Goal: Information Seeking & Learning: Learn about a topic

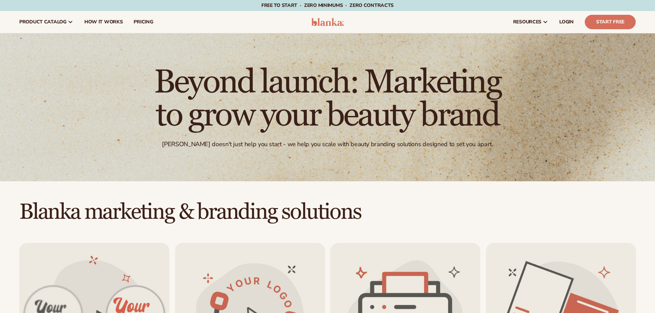
scroll to position [138, 0]
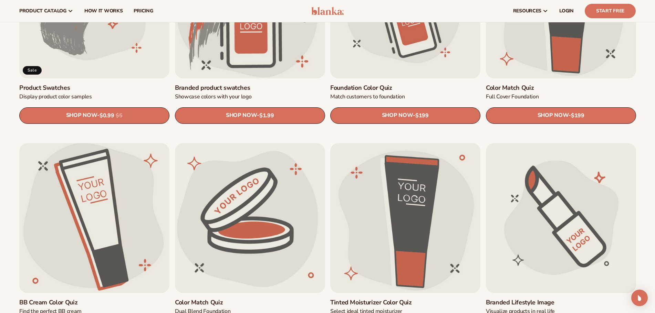
scroll to position [516, 0]
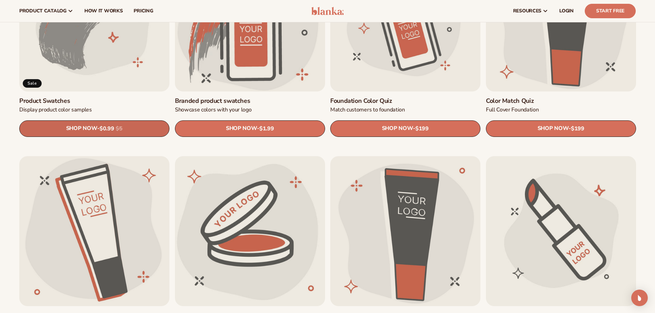
click at [95, 128] on span "SHOP NOW" at bounding box center [81, 128] width 31 height 7
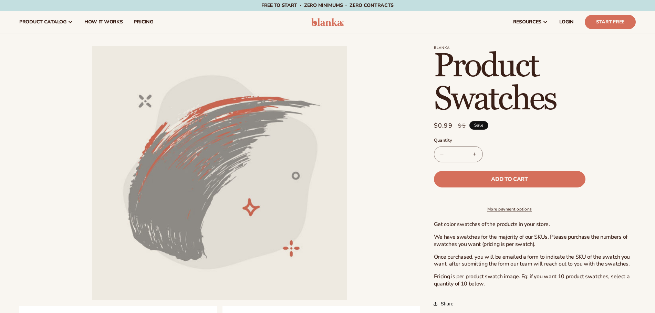
scroll to position [34, 0]
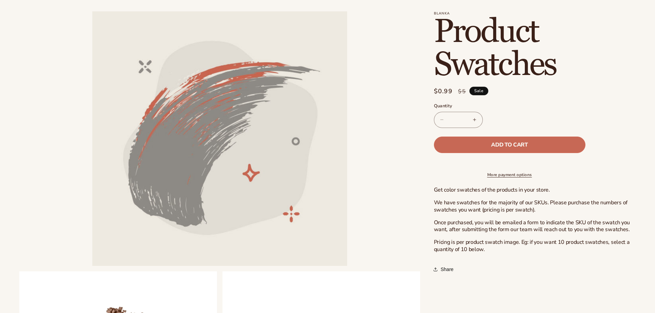
click at [459, 138] on button "Add to cart" at bounding box center [509, 145] width 151 height 17
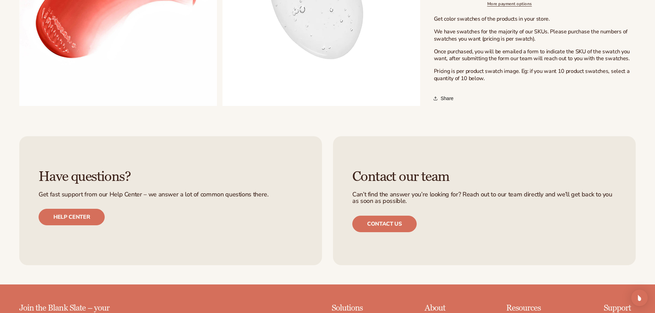
scroll to position [620, 0]
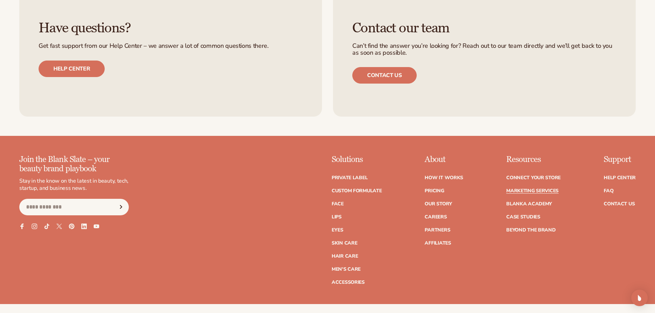
scroll to position [1689, 0]
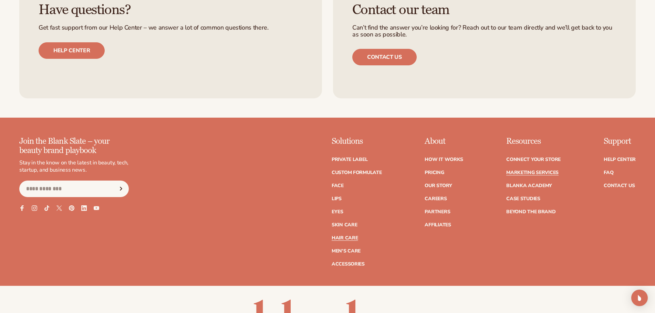
click at [338, 239] on link "Hair Care" at bounding box center [344, 238] width 26 height 5
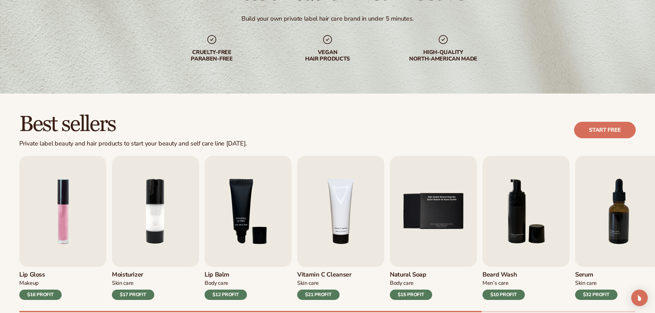
scroll to position [103, 0]
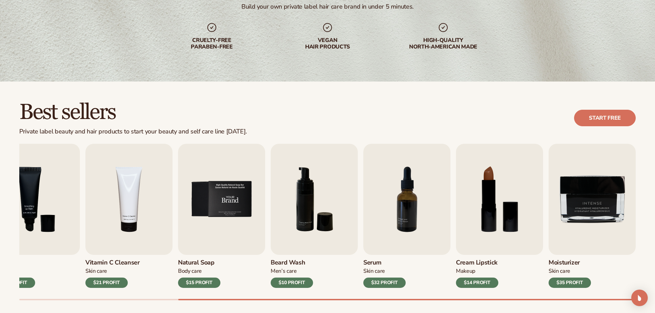
click at [214, 227] on img "5 / 9" at bounding box center [221, 199] width 87 height 111
click at [223, 203] on img "5 / 9" at bounding box center [221, 199] width 87 height 111
click at [213, 278] on div "$15 PROFIT" at bounding box center [199, 283] width 42 height 10
click at [189, 178] on img "5 / 9" at bounding box center [221, 199] width 87 height 111
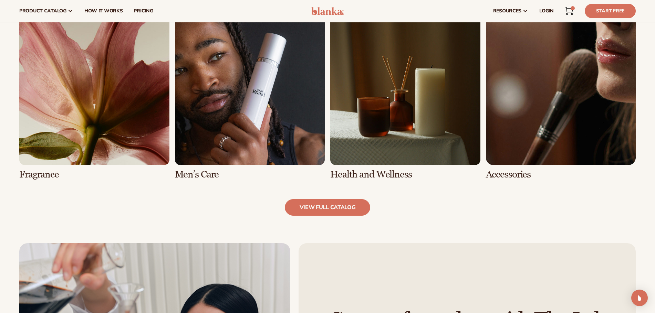
scroll to position [620, 0]
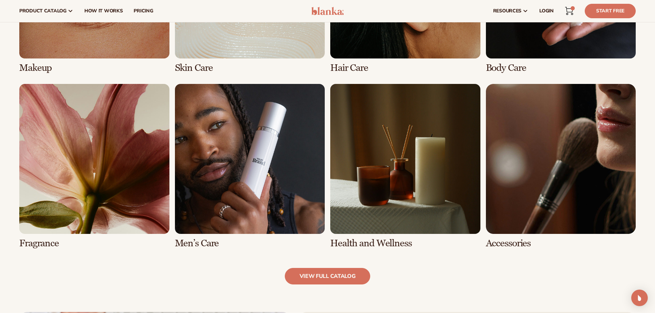
click at [174, 177] on div "Makeup Skin Care Hair Care Body Care" at bounding box center [327, 78] width 616 height 340
click at [45, 224] on link "5 / 8" at bounding box center [94, 166] width 150 height 165
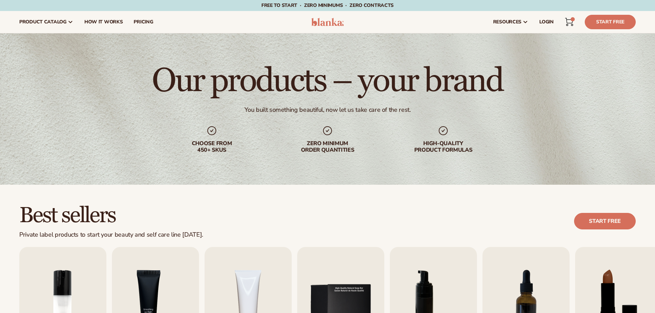
scroll to position [138, 0]
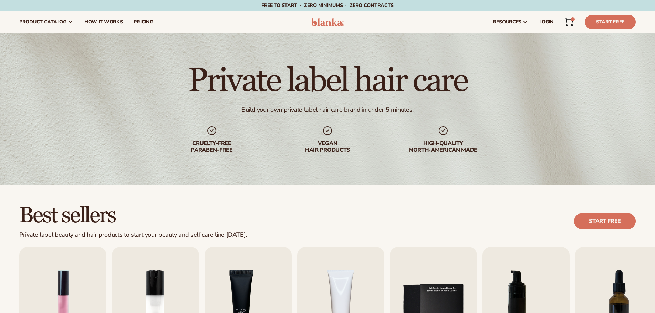
scroll to position [620, 0]
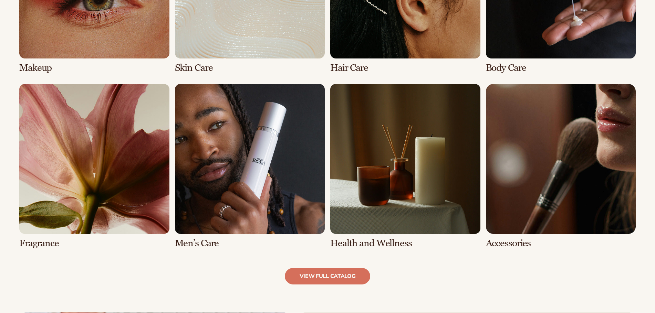
click at [123, 181] on link "5 / 8" at bounding box center [94, 166] width 150 height 165
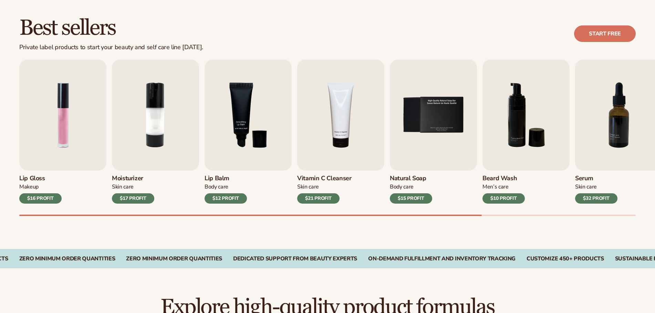
scroll to position [207, 0]
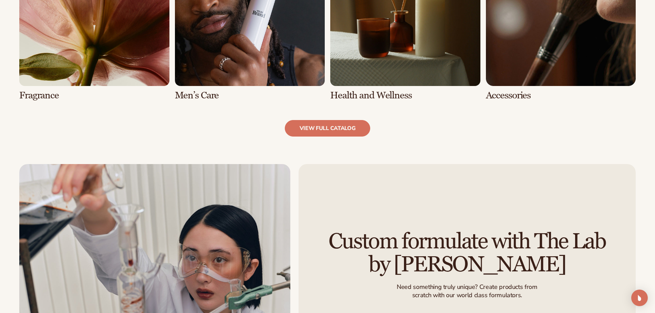
click at [89, 49] on link "5 / 8" at bounding box center [94, 18] width 150 height 165
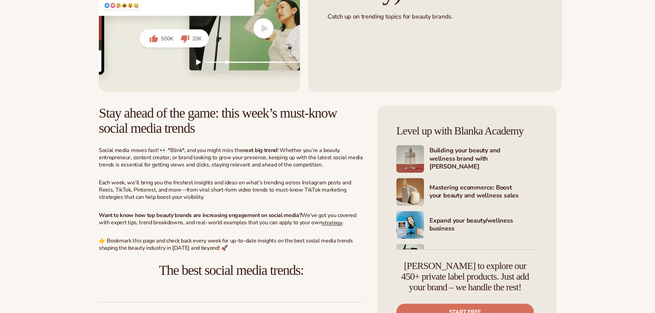
scroll to position [172, 0]
click at [470, 153] on h4 "Building your beauty and wellness brand with Blanka" at bounding box center [483, 159] width 108 height 25
